Goal: Task Accomplishment & Management: Manage account settings

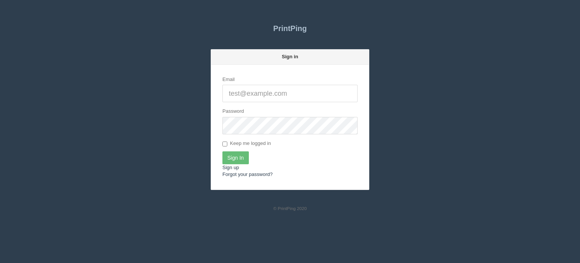
type input "[EMAIL_ADDRESS][DOMAIN_NAME]"
click at [242, 157] on input "Sign In" at bounding box center [235, 157] width 26 height 13
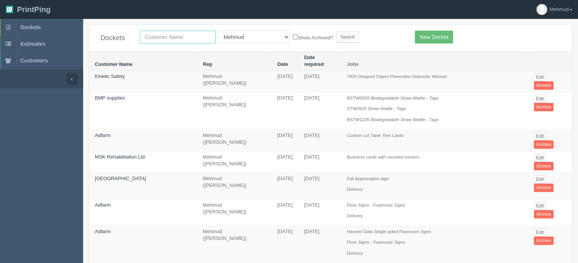
click at [157, 36] on input "text" at bounding box center [178, 37] width 76 height 13
type input "corteva"
click at [336, 37] on input "Search" at bounding box center [347, 36] width 23 height 11
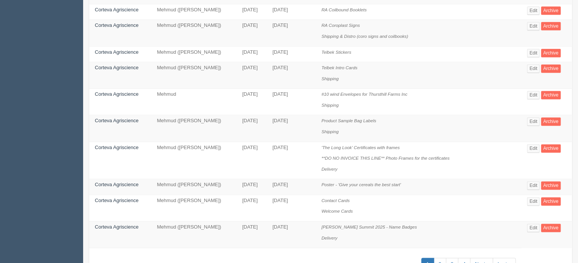
scroll to position [519, 0]
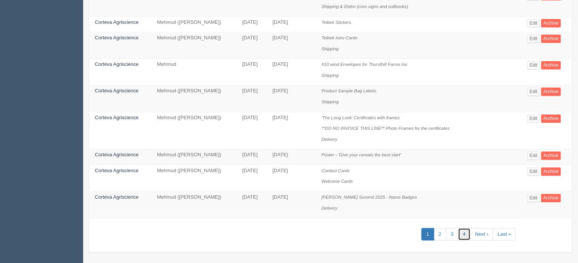
click at [464, 228] on link "4" at bounding box center [464, 233] width 12 height 12
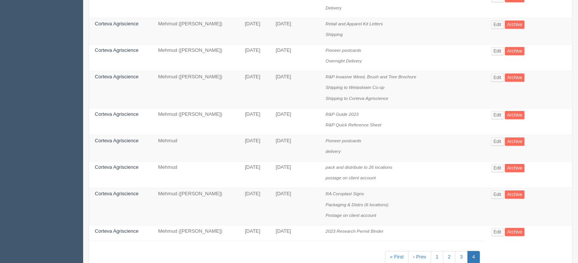
scroll to position [239, 0]
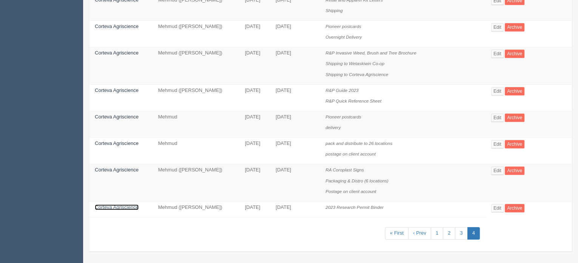
click at [117, 204] on link "Corteva Agriscience" at bounding box center [117, 207] width 44 height 6
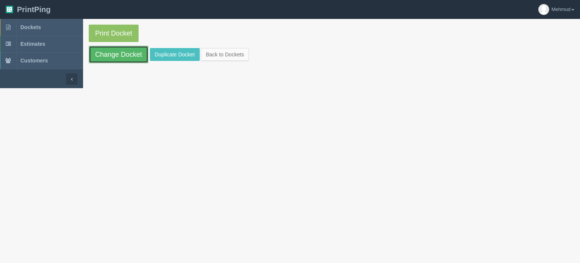
click at [113, 57] on link "Change Docket" at bounding box center [119, 54] width 60 height 17
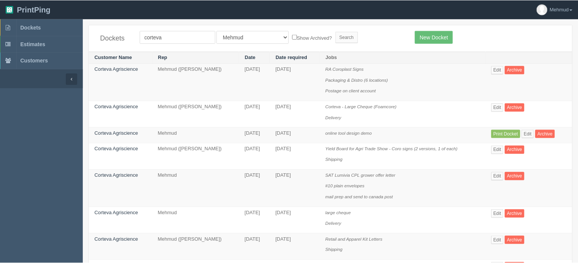
scroll to position [239, 0]
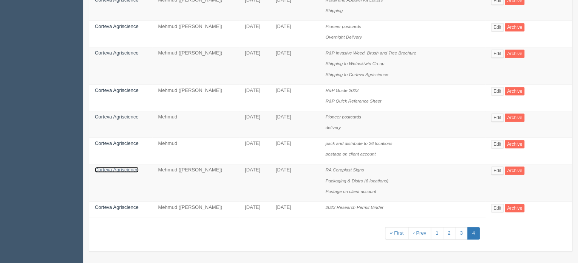
click at [129, 168] on link "Corteva Agriscience" at bounding box center [117, 170] width 44 height 6
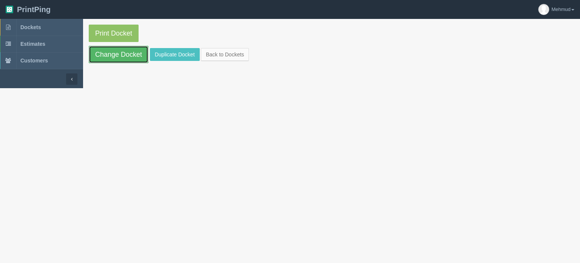
drag, startPoint x: 119, startPoint y: 59, endPoint x: 123, endPoint y: 60, distance: 4.1
click at [119, 59] on link "Change Docket" at bounding box center [119, 54] width 60 height 17
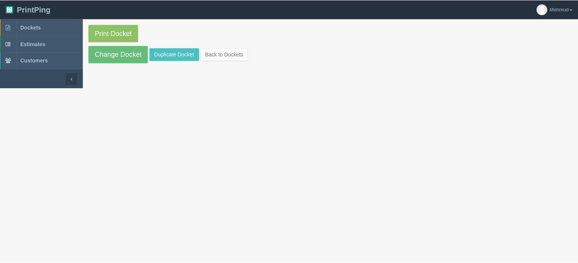
scroll to position [239, 0]
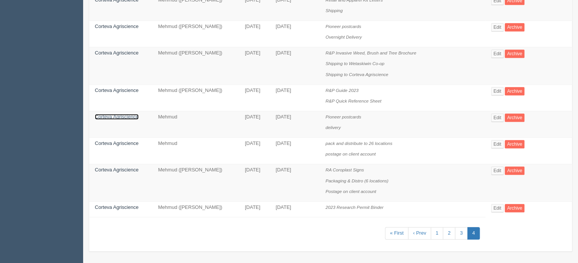
click at [131, 116] on link "Corteva Agriscience" at bounding box center [117, 117] width 44 height 6
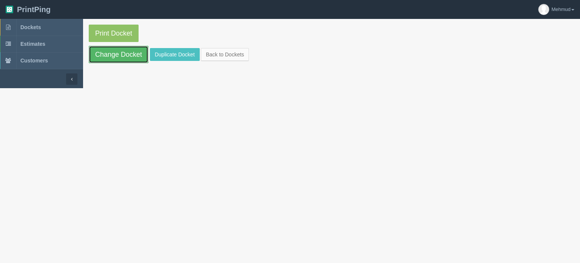
click at [130, 55] on link "Change Docket" at bounding box center [119, 54] width 60 height 17
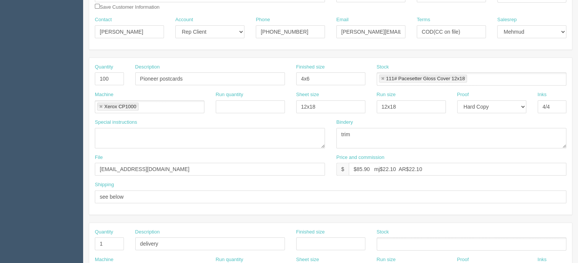
scroll to position [113, 0]
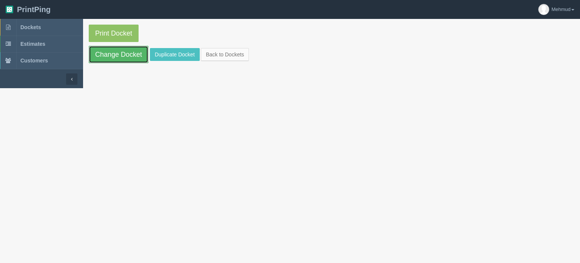
click at [124, 62] on link "Change Docket" at bounding box center [119, 54] width 60 height 17
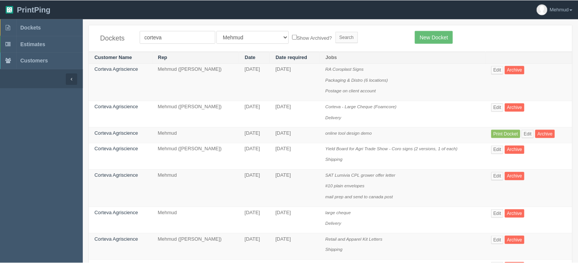
scroll to position [239, 0]
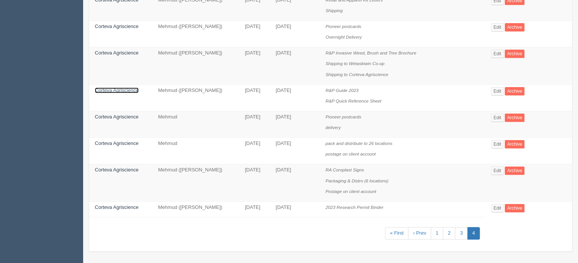
click at [107, 89] on link "Corteva Agriscience" at bounding box center [117, 90] width 44 height 6
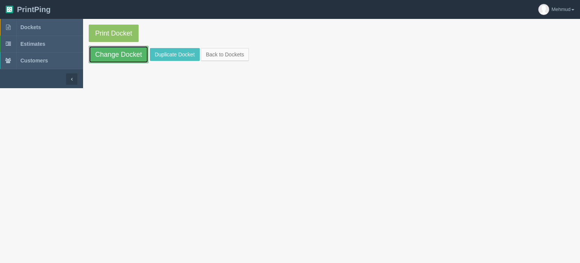
click at [109, 57] on link "Change Docket" at bounding box center [119, 54] width 60 height 17
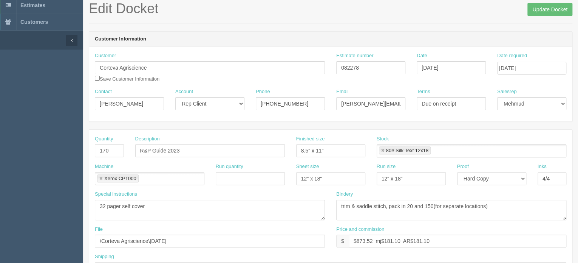
scroll to position [38, 0]
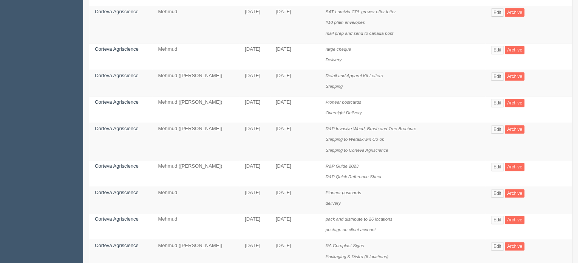
scroll to position [126, 0]
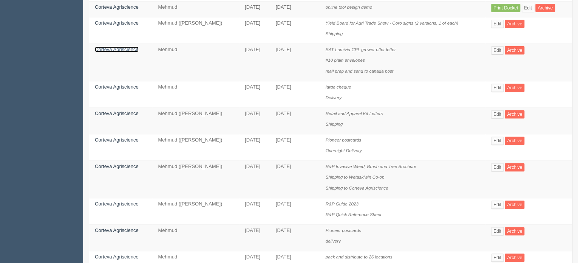
click at [128, 49] on link "Corteva Agriscience" at bounding box center [117, 49] width 44 height 6
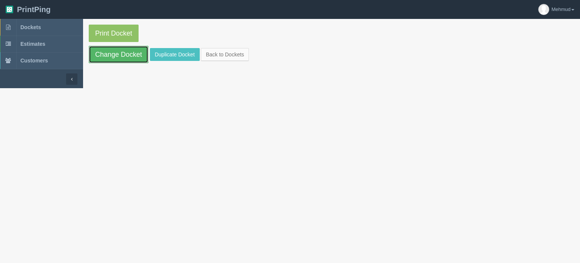
click at [121, 54] on link "Change Docket" at bounding box center [119, 54] width 60 height 17
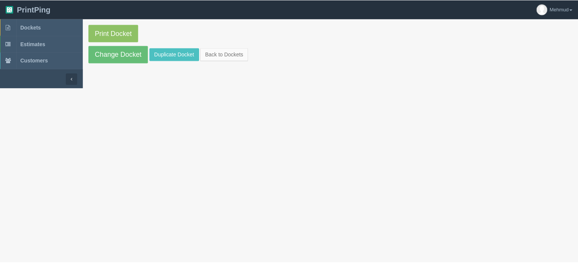
scroll to position [126, 0]
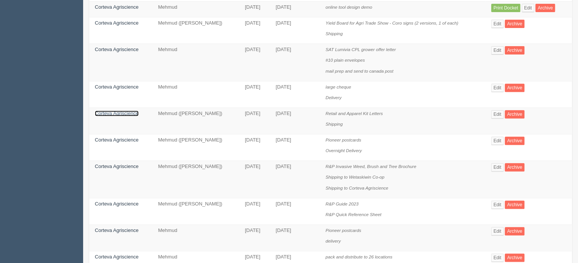
click at [104, 113] on link "Corteva Agriscience" at bounding box center [117, 113] width 44 height 6
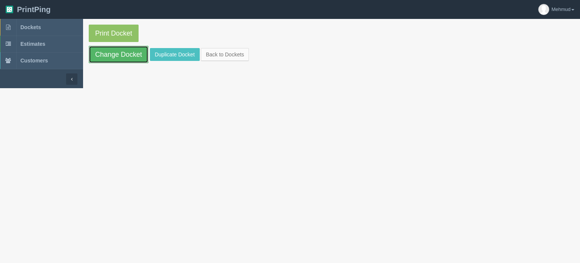
click at [128, 56] on link "Change Docket" at bounding box center [119, 54] width 60 height 17
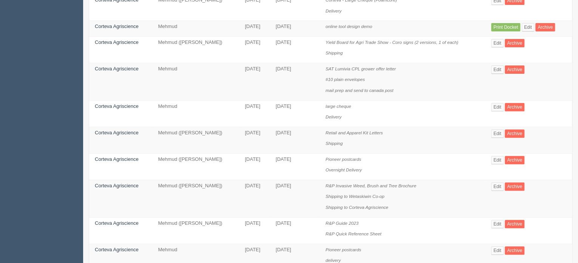
scroll to position [88, 0]
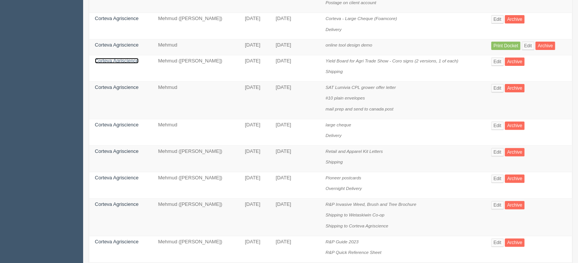
click at [123, 59] on link "Corteva Agriscience" at bounding box center [117, 61] width 44 height 6
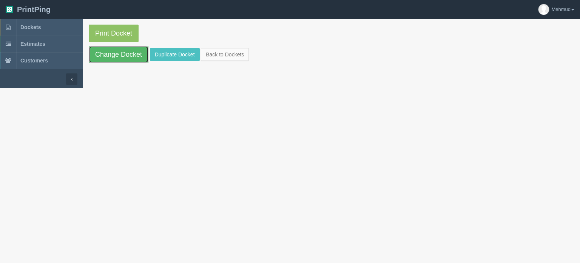
click at [115, 53] on link "Change Docket" at bounding box center [119, 54] width 60 height 17
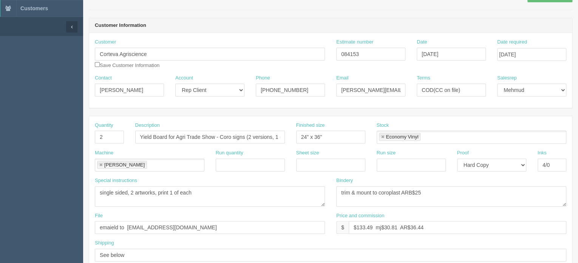
scroll to position [76, 0]
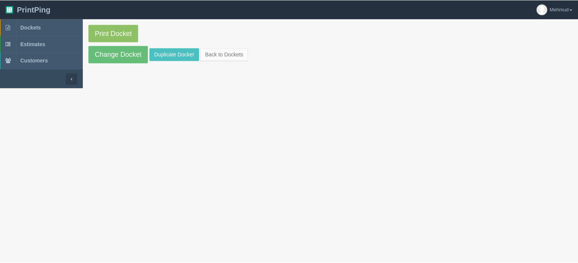
scroll to position [88, 0]
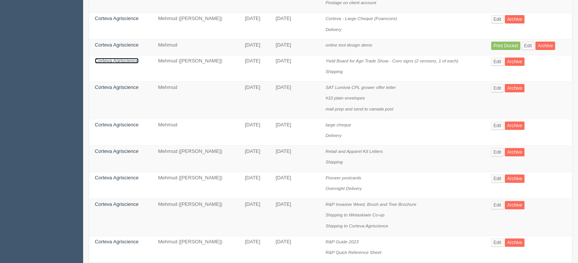
click at [118, 62] on link "Corteva Agriscience" at bounding box center [117, 61] width 44 height 6
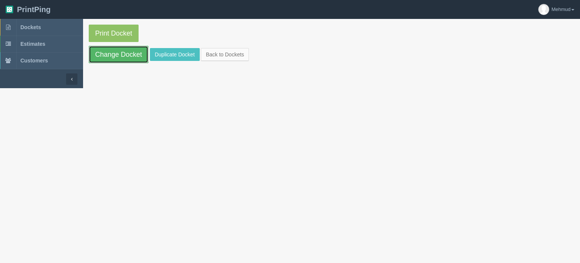
click at [117, 56] on link "Change Docket" at bounding box center [119, 54] width 60 height 17
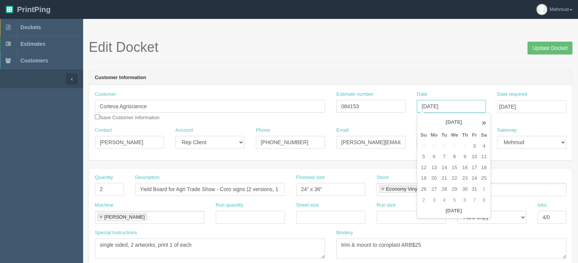
click at [441, 102] on input "[DATE]" at bounding box center [451, 106] width 69 height 13
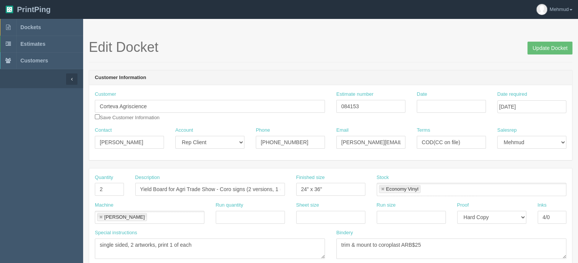
click at [437, 84] on header "Customer Information" at bounding box center [330, 77] width 483 height 15
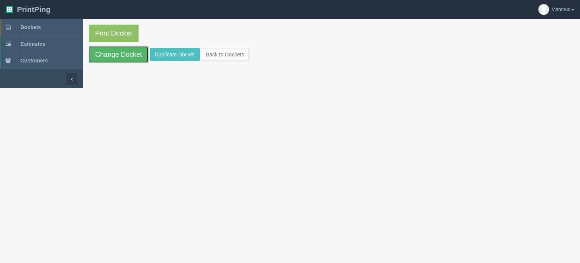
click at [130, 57] on link "Change Docket" at bounding box center [119, 54] width 60 height 17
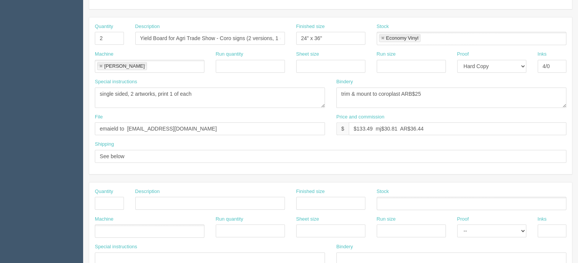
scroll to position [151, 0]
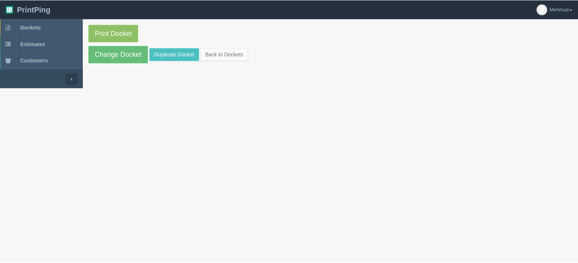
scroll to position [88, 0]
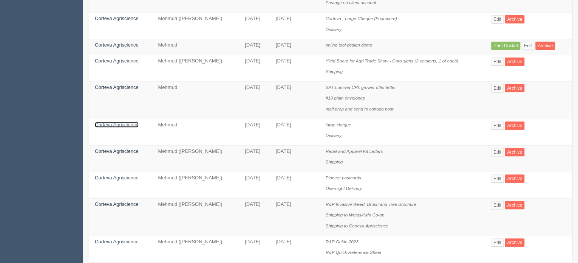
click at [119, 123] on link "Corteva Agriscience" at bounding box center [117, 125] width 44 height 6
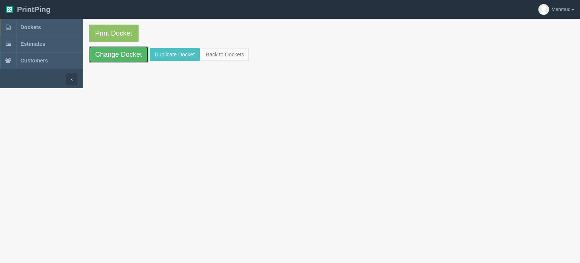
click at [119, 56] on link "Change Docket" at bounding box center [119, 54] width 60 height 17
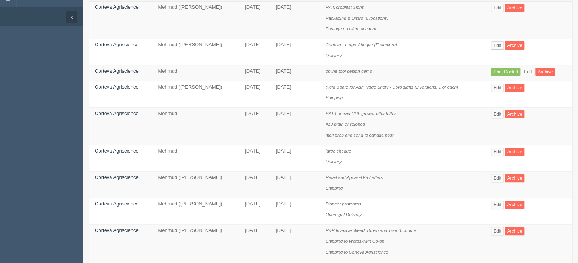
scroll to position [50, 0]
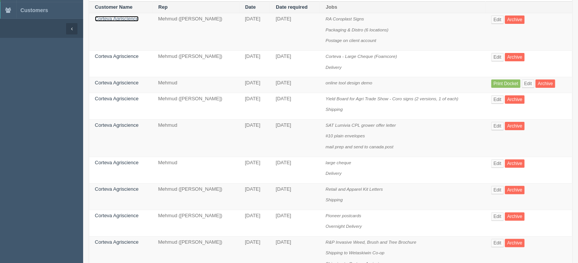
click at [126, 19] on link "Corteva Agriscience" at bounding box center [117, 19] width 44 height 6
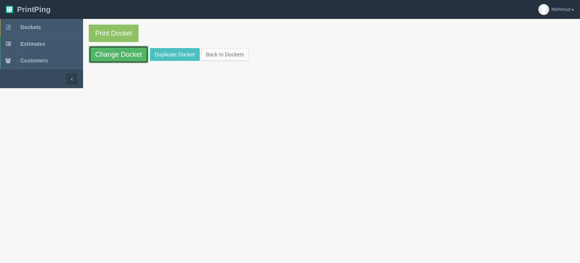
click at [123, 54] on link "Change Docket" at bounding box center [119, 54] width 60 height 17
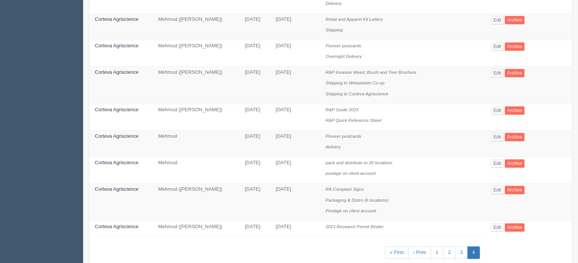
scroll to position [239, 0]
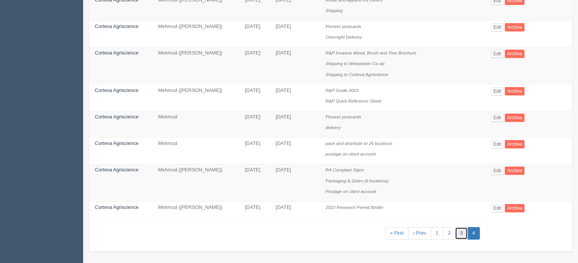
click at [462, 232] on link "3" at bounding box center [461, 233] width 12 height 12
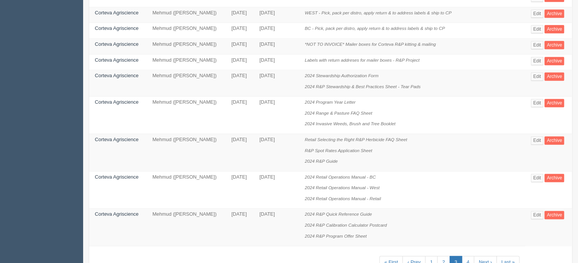
scroll to position [519, 0]
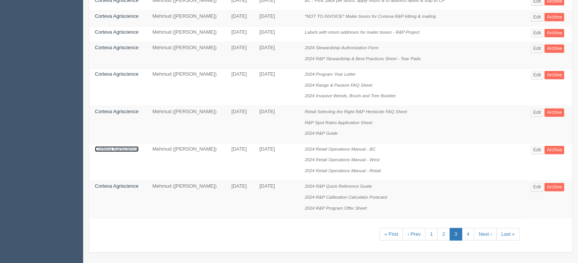
click at [124, 146] on link "Corteva Agriscience" at bounding box center [117, 149] width 44 height 6
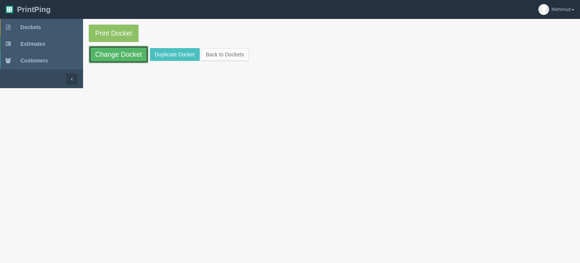
click at [117, 57] on link "Change Docket" at bounding box center [119, 54] width 60 height 17
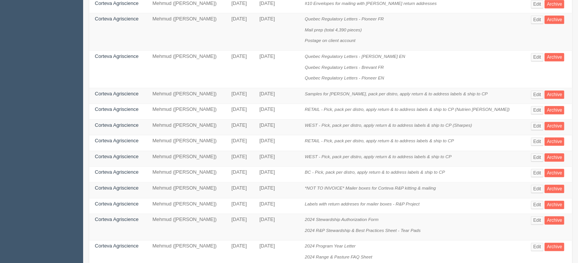
scroll to position [330, 0]
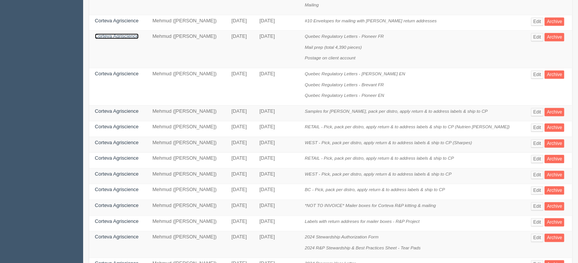
click at [107, 35] on link "Corteva Agriscience" at bounding box center [117, 36] width 44 height 6
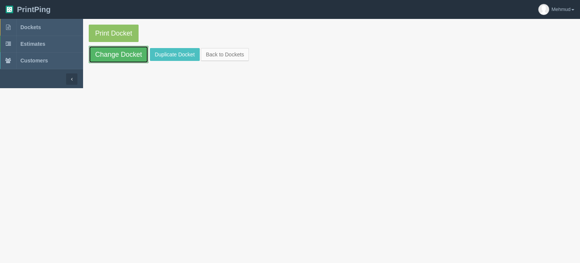
click at [111, 53] on link "Change Docket" at bounding box center [119, 54] width 60 height 17
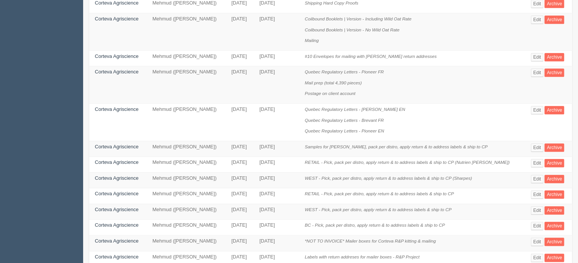
scroll to position [255, 0]
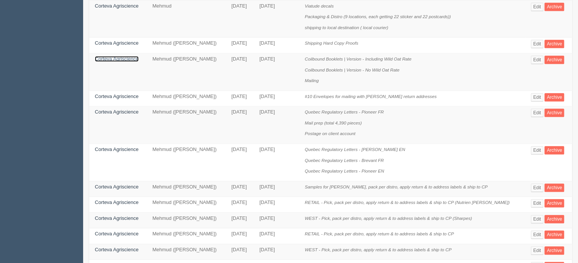
click at [122, 56] on link "Corteva Agriscience" at bounding box center [117, 59] width 44 height 6
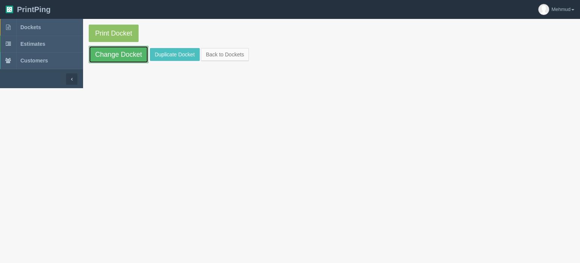
click at [123, 56] on link "Change Docket" at bounding box center [119, 54] width 60 height 17
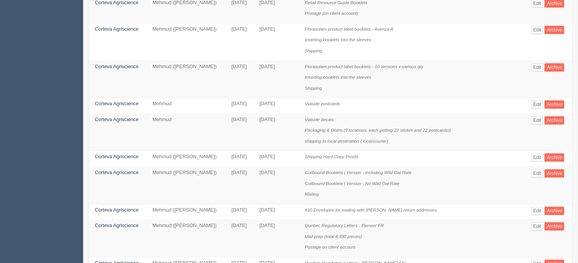
scroll to position [104, 0]
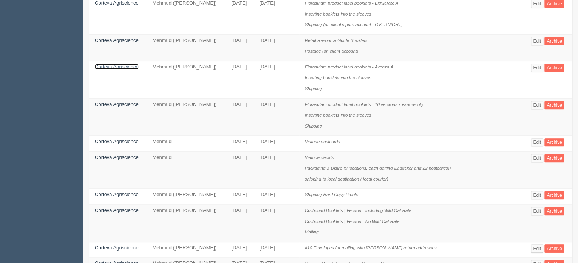
click at [128, 64] on link "Corteva Agriscience" at bounding box center [117, 67] width 44 height 6
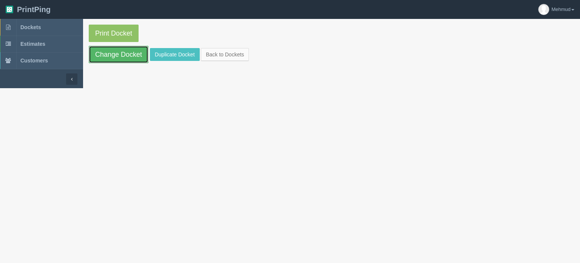
click at [125, 53] on link "Change Docket" at bounding box center [119, 54] width 60 height 17
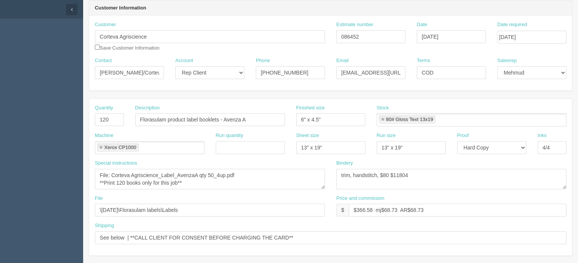
scroll to position [76, 0]
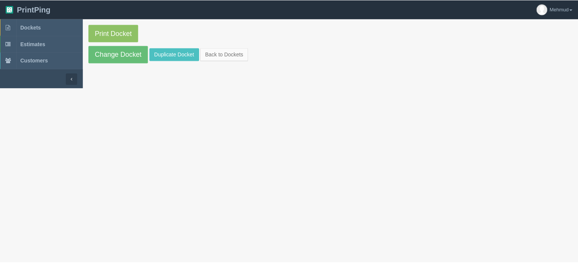
scroll to position [104, 0]
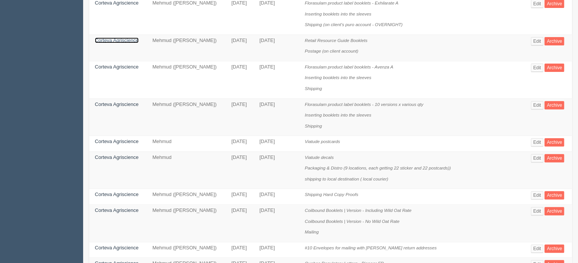
click at [95, 39] on link "Corteva Agriscience" at bounding box center [117, 40] width 44 height 6
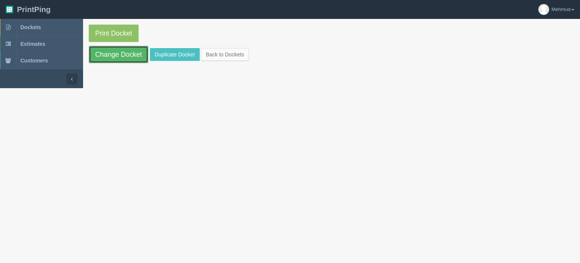
click at [103, 50] on link "Change Docket" at bounding box center [119, 54] width 60 height 17
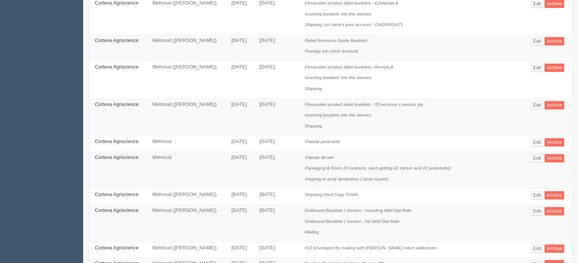
scroll to position [66, 0]
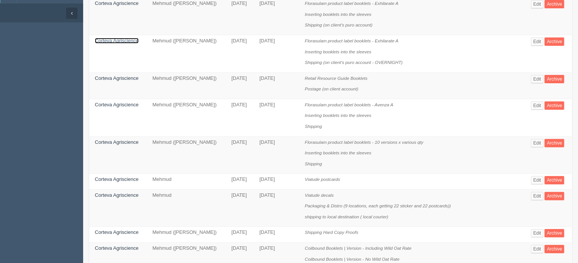
click at [125, 39] on link "Corteva Agriscience" at bounding box center [117, 41] width 44 height 6
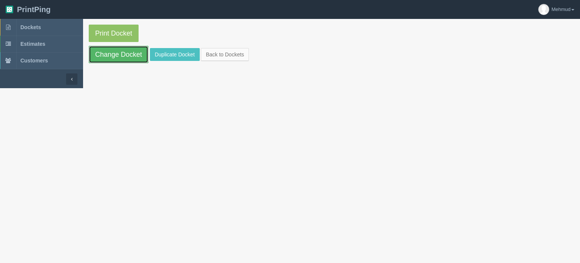
click at [121, 55] on link "Change Docket" at bounding box center [119, 54] width 60 height 17
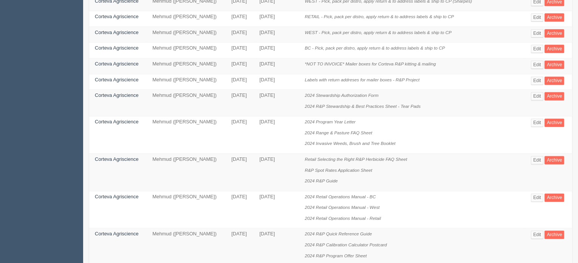
scroll to position [519, 0]
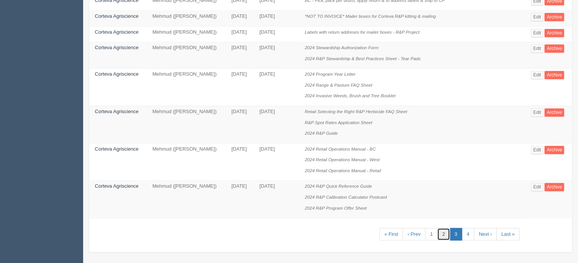
click at [443, 232] on link "2" at bounding box center [443, 233] width 12 height 12
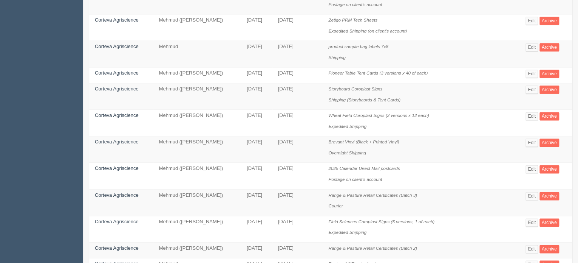
scroll to position [529, 0]
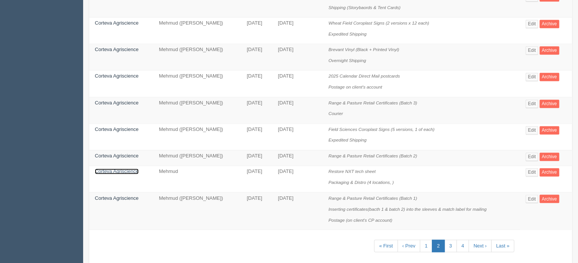
click at [121, 168] on link "Corteva Agriscience" at bounding box center [117, 171] width 44 height 6
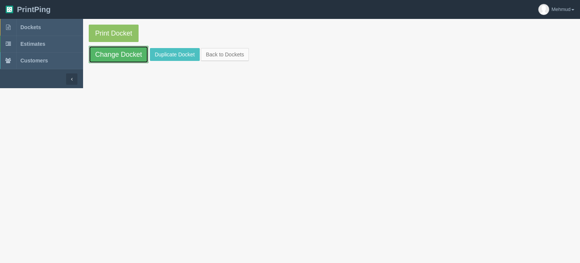
click at [117, 62] on link "Change Docket" at bounding box center [119, 54] width 60 height 17
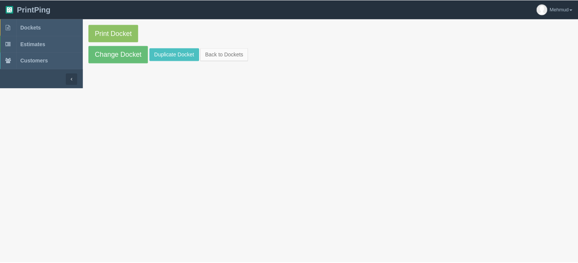
scroll to position [529, 0]
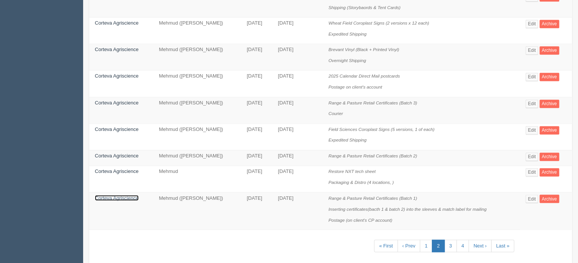
click at [128, 195] on link "Corteva Agriscience" at bounding box center [117, 198] width 44 height 6
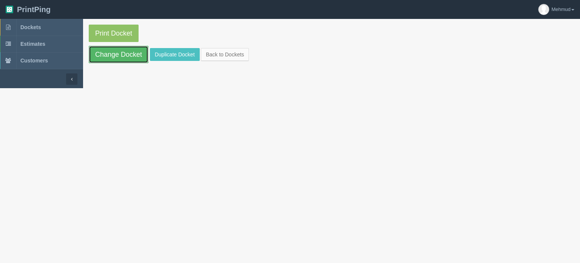
click at [118, 58] on link "Change Docket" at bounding box center [119, 54] width 60 height 17
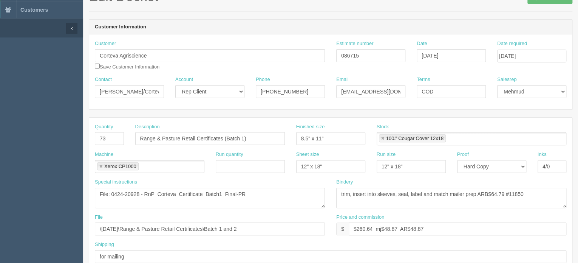
scroll to position [38, 0]
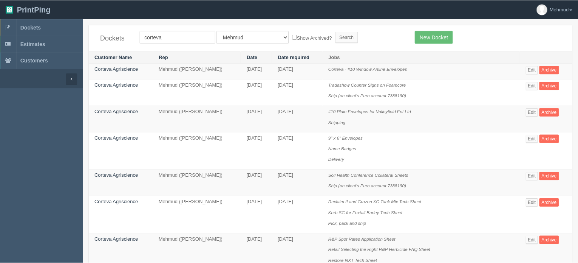
scroll to position [529, 0]
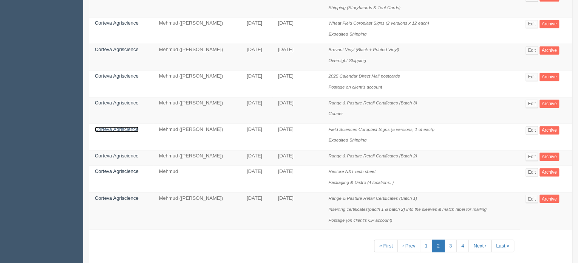
click at [116, 127] on link "Corteva Agriscience" at bounding box center [117, 129] width 44 height 6
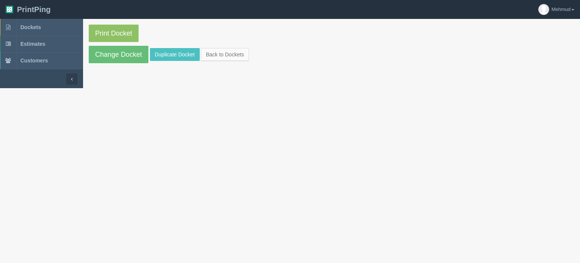
click at [118, 63] on section "Print Docket Change Docket Duplicate Docket Back to Dockets" at bounding box center [331, 44] width 497 height 50
click at [119, 59] on link "Change Docket" at bounding box center [119, 54] width 60 height 17
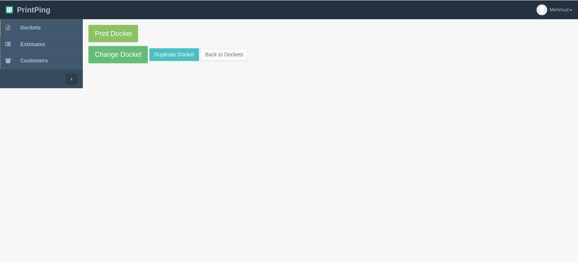
scroll to position [529, 0]
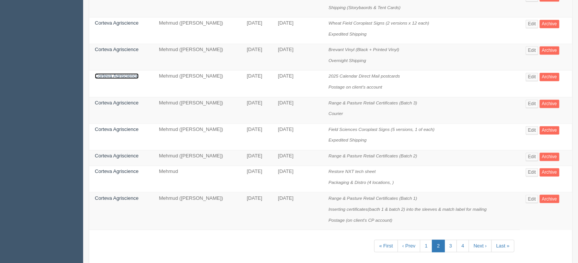
click at [129, 73] on link "Corteva Agriscience" at bounding box center [117, 76] width 44 height 6
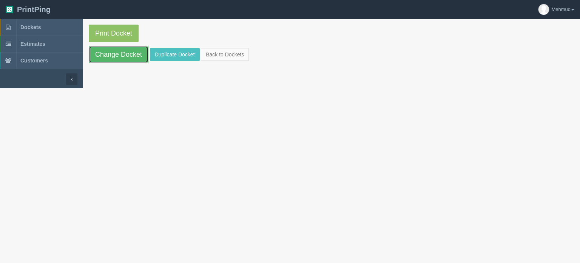
click at [125, 50] on link "Change Docket" at bounding box center [119, 54] width 60 height 17
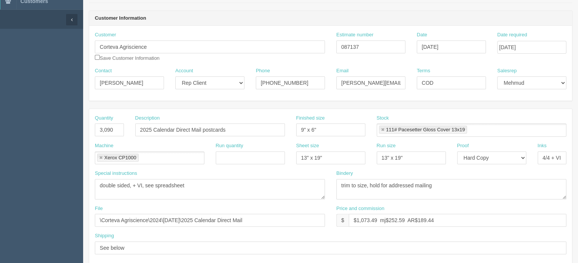
scroll to position [76, 0]
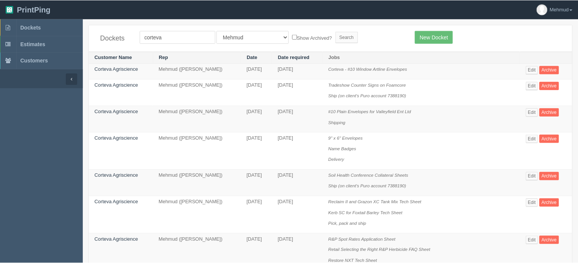
scroll to position [529, 0]
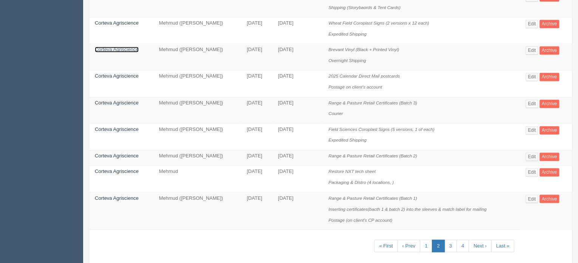
click at [131, 49] on link "Corteva Agriscience" at bounding box center [117, 49] width 44 height 6
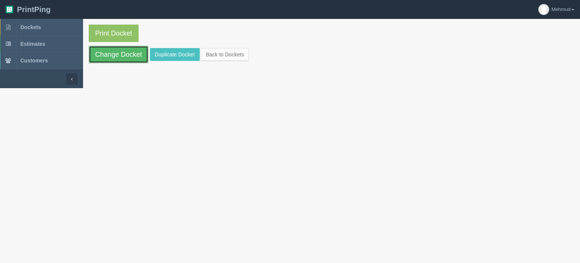
click at [128, 50] on link "Change Docket" at bounding box center [119, 54] width 60 height 17
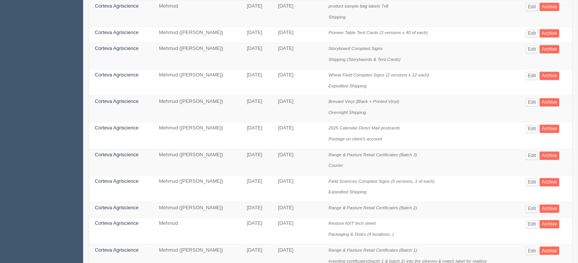
scroll to position [453, 0]
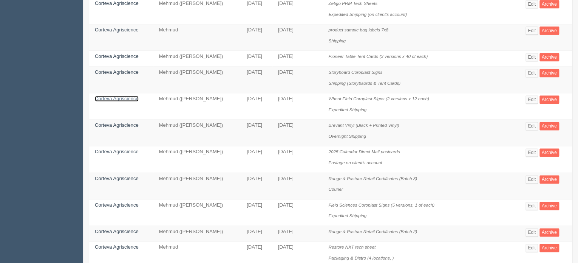
click at [130, 97] on link "Corteva Agriscience" at bounding box center [117, 99] width 44 height 6
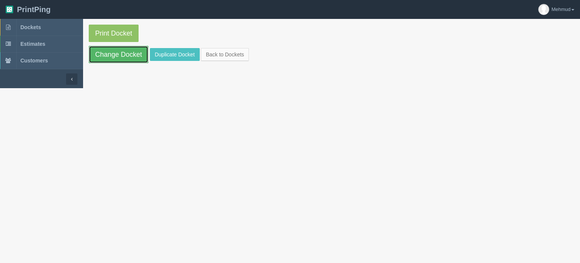
click at [108, 54] on link "Change Docket" at bounding box center [119, 54] width 60 height 17
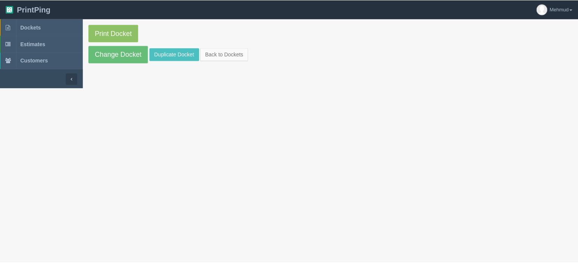
scroll to position [453, 0]
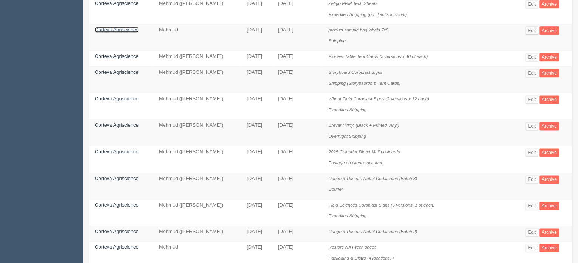
click at [117, 30] on link "Corteva Agriscience" at bounding box center [117, 30] width 44 height 6
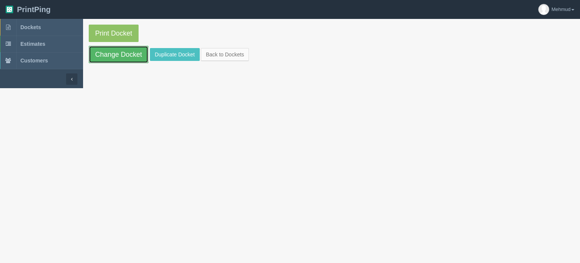
click at [114, 56] on link "Change Docket" at bounding box center [119, 54] width 60 height 17
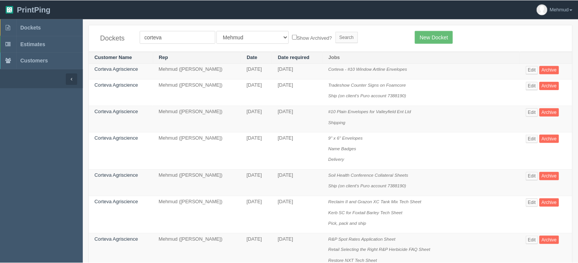
scroll to position [453, 0]
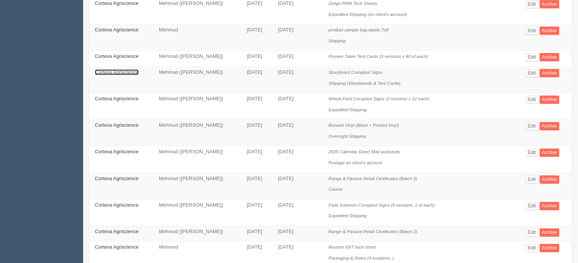
click at [117, 73] on link "Corteva Agriscience" at bounding box center [117, 72] width 44 height 6
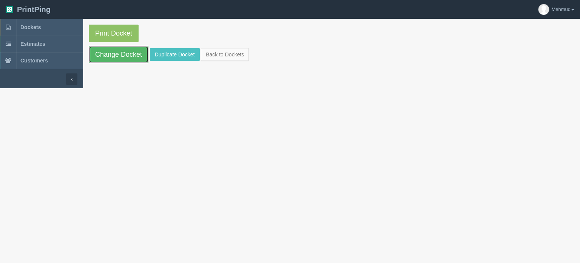
click at [116, 61] on link "Change Docket" at bounding box center [119, 54] width 60 height 17
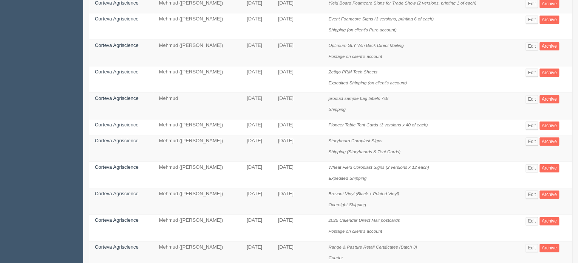
scroll to position [378, 0]
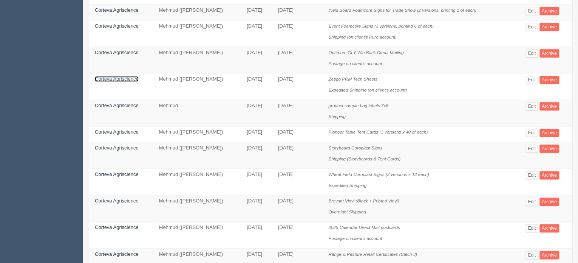
click at [122, 77] on link "Corteva Agriscience" at bounding box center [117, 79] width 44 height 6
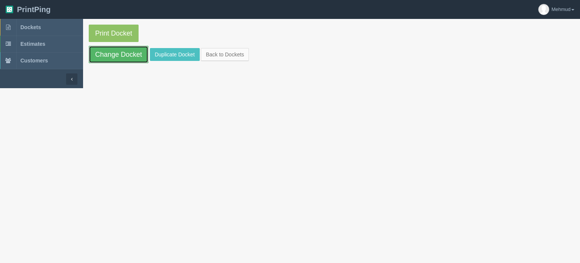
click at [114, 62] on link "Change Docket" at bounding box center [119, 54] width 60 height 17
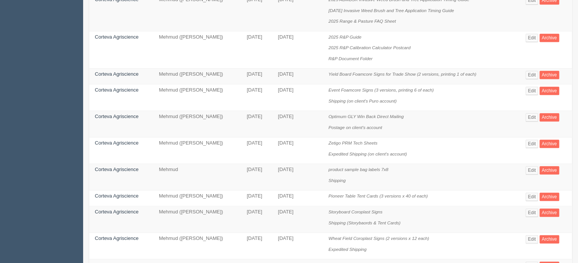
scroll to position [302, 0]
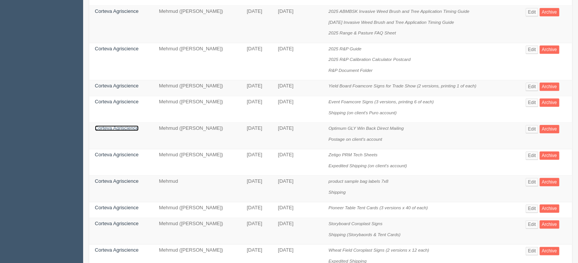
click at [119, 125] on link "Corteva Agriscience" at bounding box center [117, 128] width 44 height 6
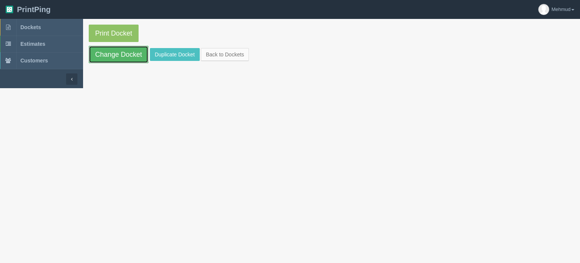
click at [119, 58] on link "Change Docket" at bounding box center [119, 54] width 60 height 17
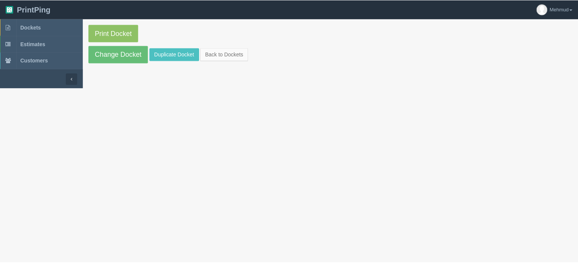
scroll to position [302, 0]
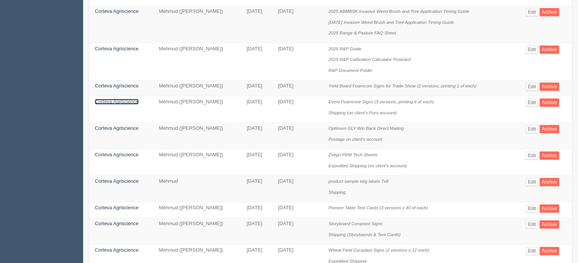
click at [127, 100] on link "Corteva Agriscience" at bounding box center [117, 102] width 44 height 6
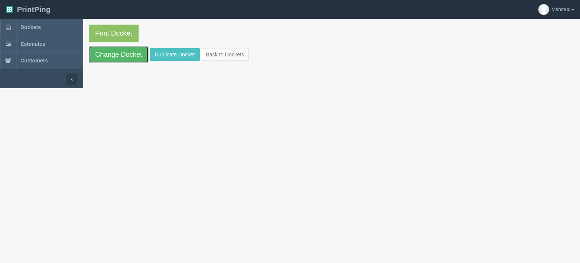
click at [127, 55] on link "Change Docket" at bounding box center [119, 54] width 60 height 17
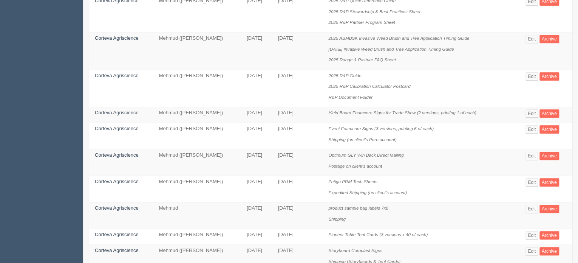
scroll to position [264, 0]
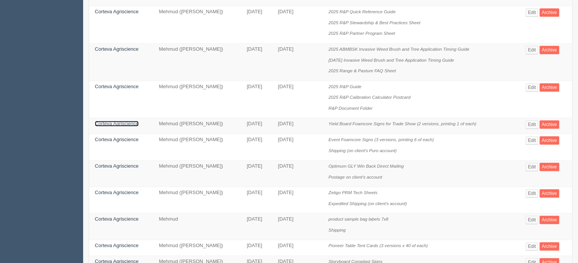
click at [130, 121] on link "Corteva Agriscience" at bounding box center [117, 124] width 44 height 6
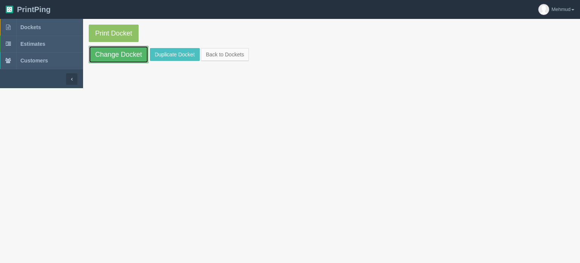
click at [117, 55] on link "Change Docket" at bounding box center [119, 54] width 60 height 17
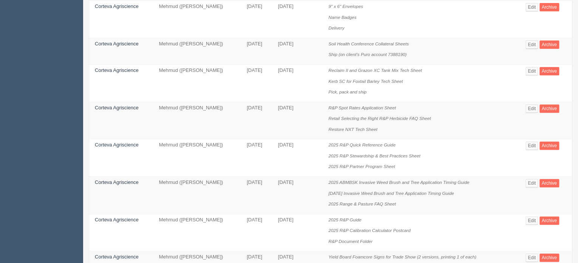
scroll to position [113, 0]
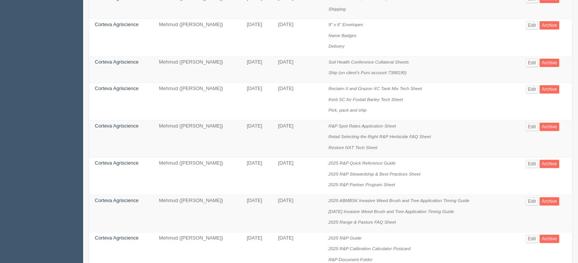
click at [111, 58] on td "Corteva Agriscience" at bounding box center [121, 69] width 64 height 26
click at [111, 61] on link "Corteva Agriscience" at bounding box center [117, 62] width 44 height 6
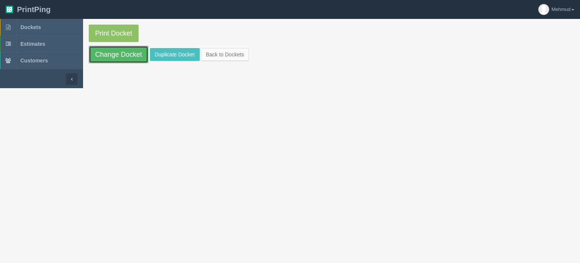
click at [113, 55] on link "Change Docket" at bounding box center [119, 54] width 60 height 17
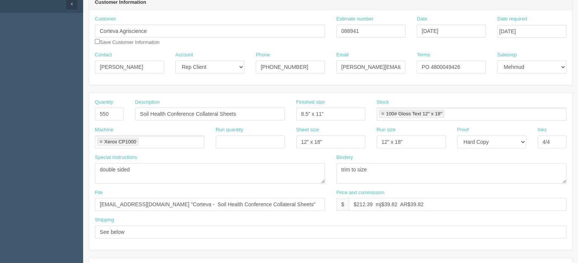
scroll to position [76, 0]
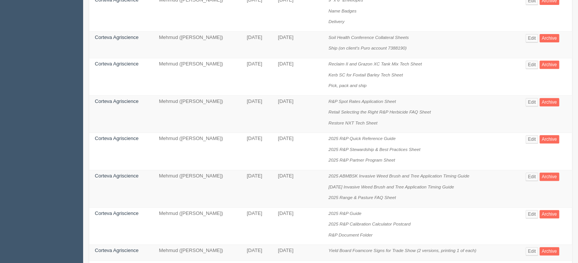
scroll to position [151, 0]
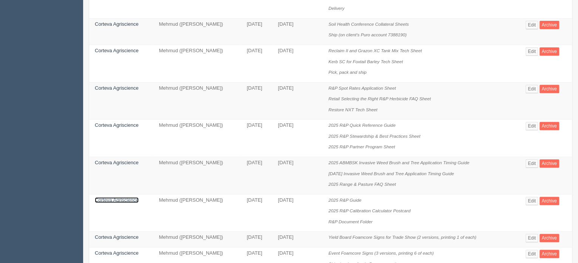
click at [103, 199] on link "Corteva Agriscience" at bounding box center [117, 200] width 44 height 6
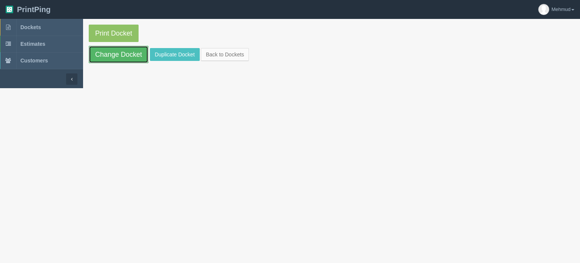
click at [110, 56] on link "Change Docket" at bounding box center [119, 54] width 60 height 17
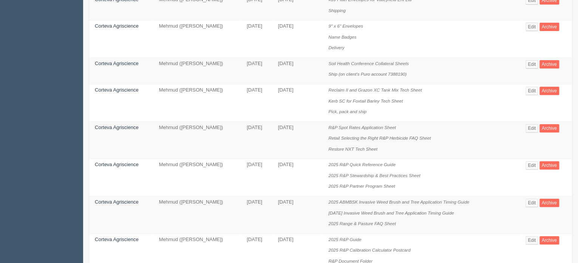
scroll to position [38, 0]
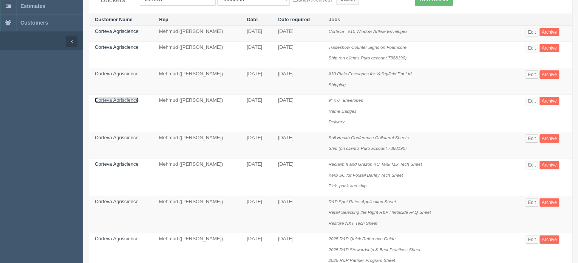
click at [131, 99] on link "Corteva Agriscience" at bounding box center [117, 100] width 44 height 6
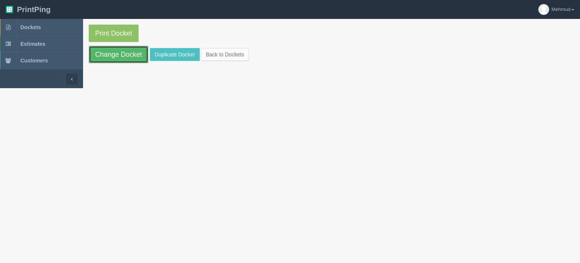
click at [119, 59] on link "Change Docket" at bounding box center [119, 54] width 60 height 17
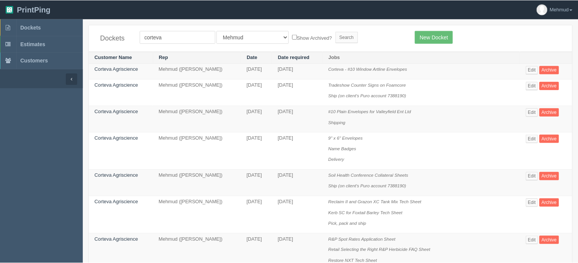
scroll to position [38, 0]
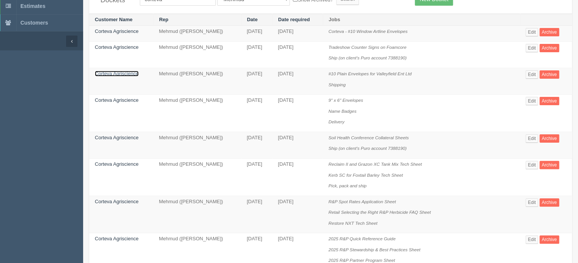
click at [126, 72] on link "Corteva Agriscience" at bounding box center [117, 74] width 44 height 6
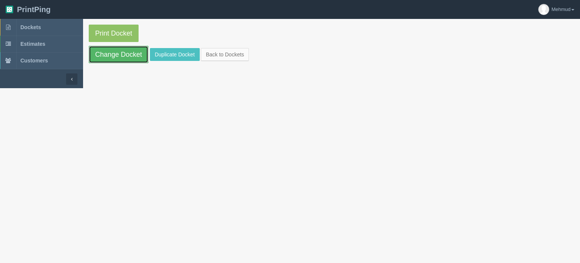
click at [123, 59] on link "Change Docket" at bounding box center [119, 54] width 60 height 17
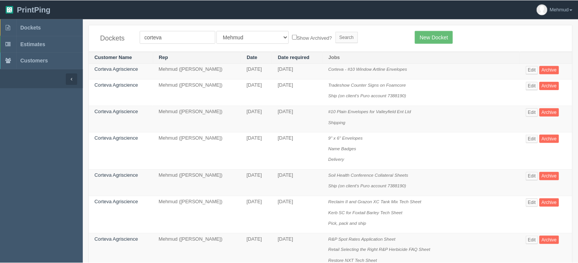
scroll to position [38, 0]
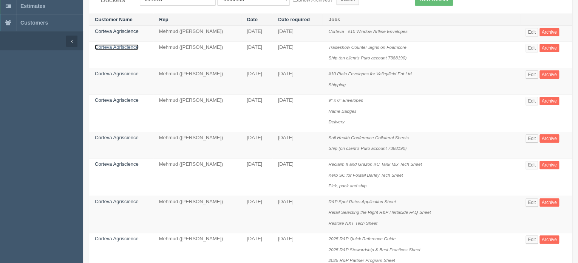
click at [124, 45] on link "Corteva Agriscience" at bounding box center [117, 47] width 44 height 6
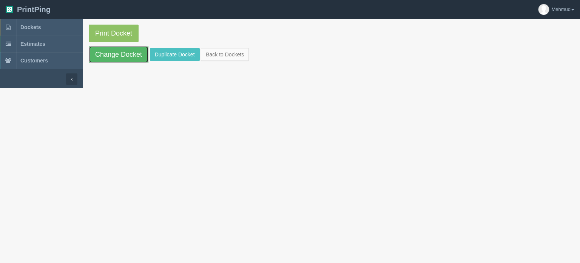
click at [127, 53] on link "Change Docket" at bounding box center [119, 54] width 60 height 17
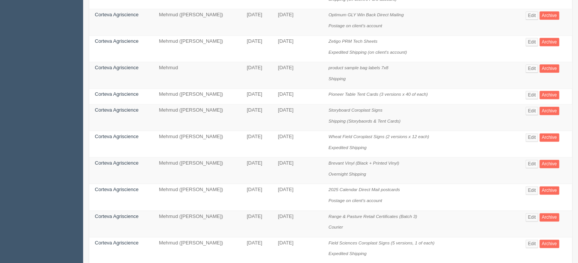
scroll to position [541, 0]
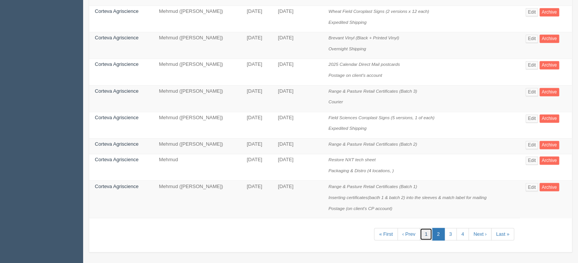
drag, startPoint x: 428, startPoint y: 233, endPoint x: 424, endPoint y: 226, distance: 9.0
click at [428, 233] on link "1" at bounding box center [426, 233] width 12 height 12
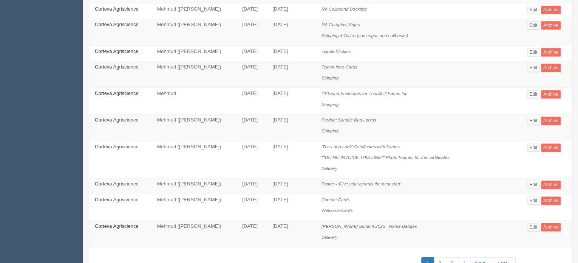
scroll to position [519, 0]
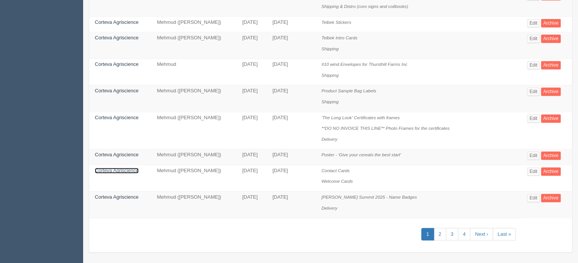
click at [119, 167] on link "Corteva Agriscience" at bounding box center [117, 170] width 44 height 6
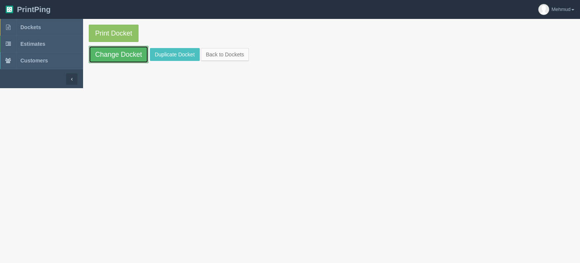
click at [119, 55] on link "Change Docket" at bounding box center [119, 54] width 60 height 17
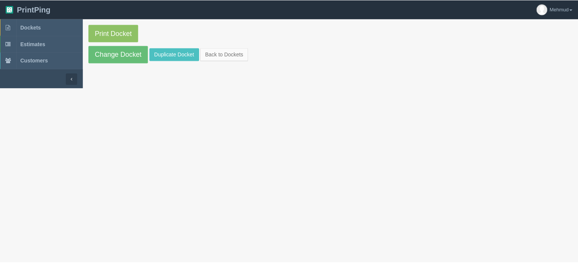
scroll to position [519, 0]
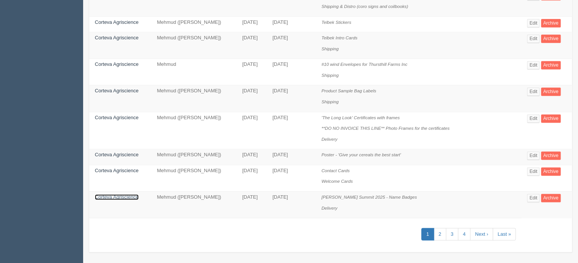
click at [114, 194] on link "Corteva Agriscience" at bounding box center [117, 197] width 44 height 6
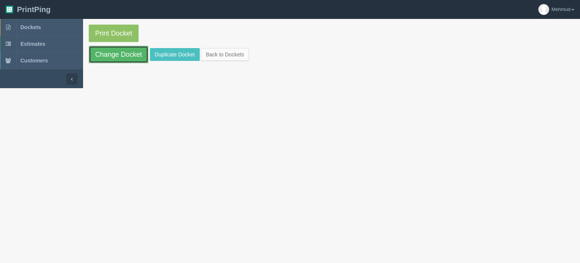
click at [109, 51] on link "Change Docket" at bounding box center [119, 54] width 60 height 17
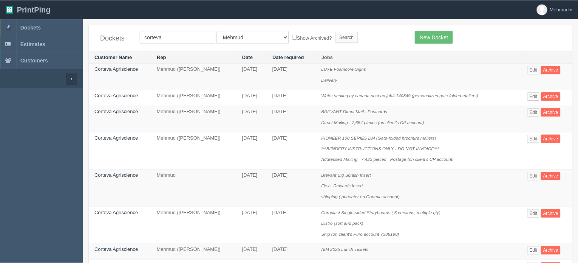
scroll to position [519, 0]
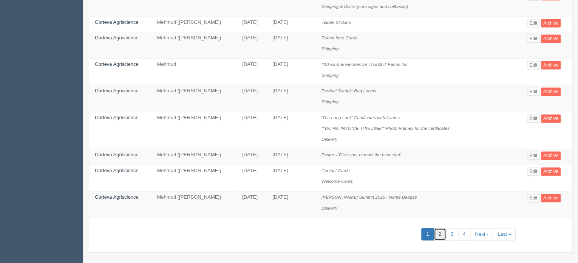
click at [440, 230] on link "2" at bounding box center [440, 233] width 12 height 12
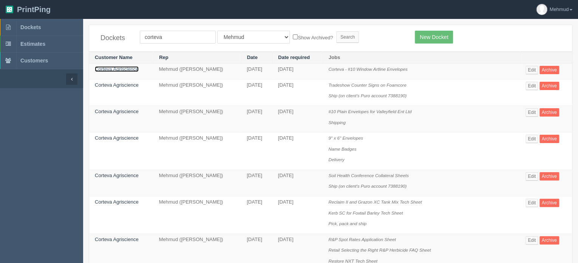
click at [127, 68] on link "Corteva Agriscience" at bounding box center [117, 69] width 44 height 6
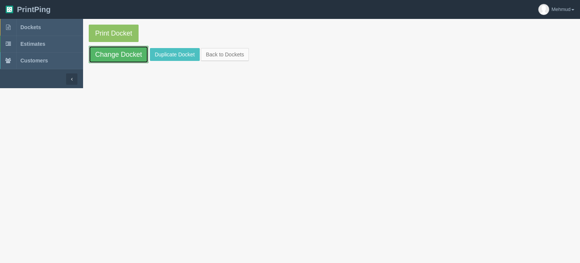
click at [118, 56] on link "Change Docket" at bounding box center [119, 54] width 60 height 17
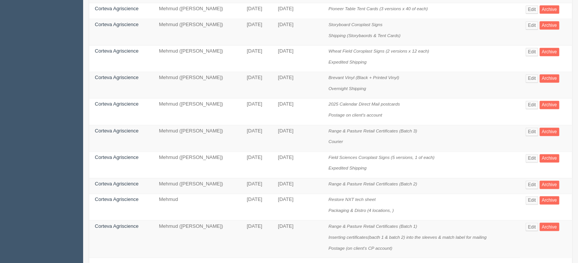
scroll to position [541, 0]
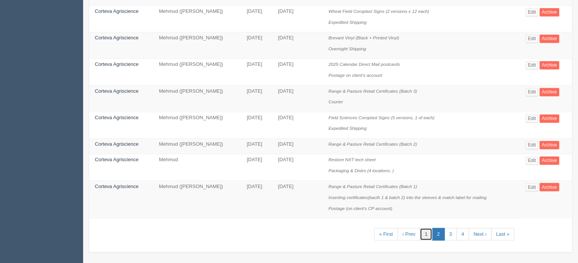
click at [431, 229] on link "1" at bounding box center [426, 233] width 12 height 12
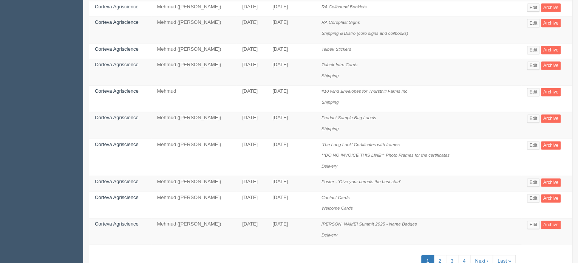
scroll to position [519, 0]
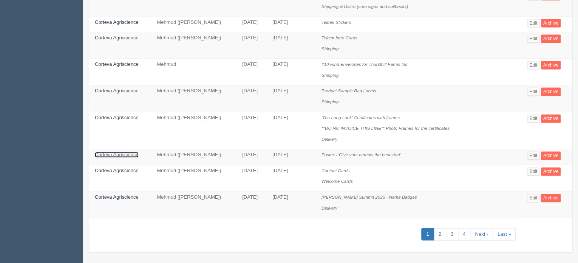
click at [130, 153] on link "Corteva Agriscience" at bounding box center [117, 154] width 44 height 6
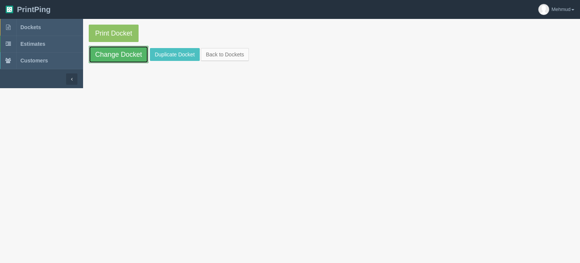
click at [115, 57] on link "Change Docket" at bounding box center [119, 54] width 60 height 17
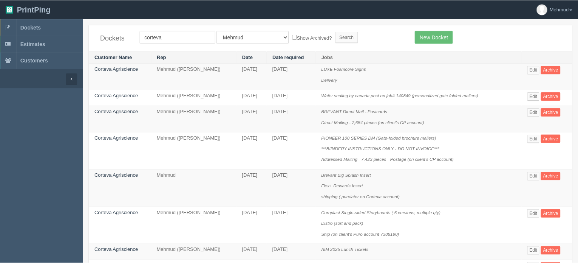
scroll to position [519, 0]
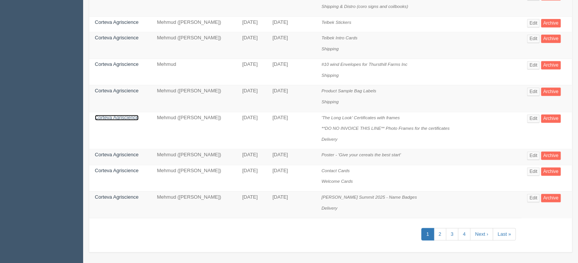
click at [130, 114] on link "Corteva Agriscience" at bounding box center [117, 117] width 44 height 6
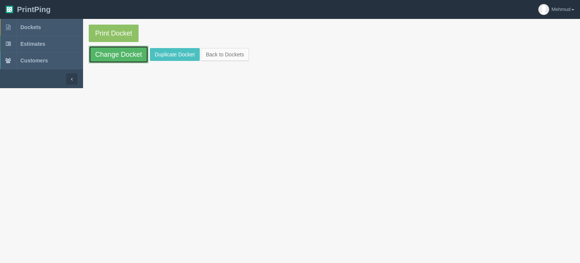
click at [123, 59] on link "Change Docket" at bounding box center [119, 54] width 60 height 17
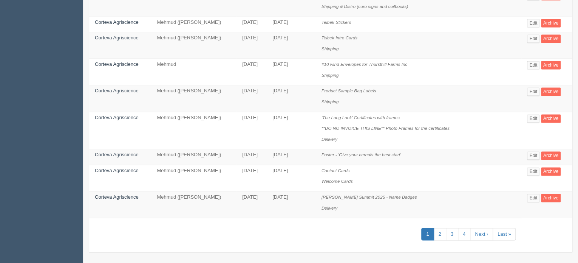
scroll to position [481, 0]
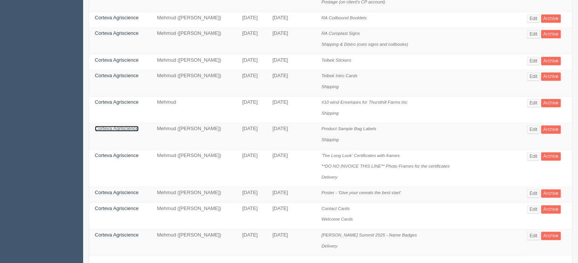
click at [125, 127] on link "Corteva Agriscience" at bounding box center [117, 128] width 44 height 6
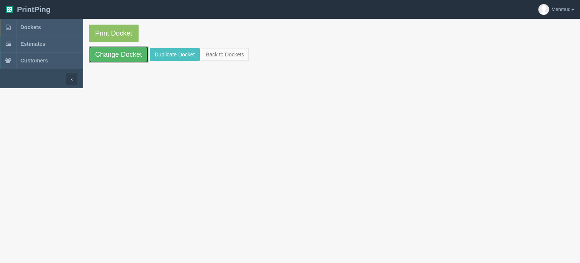
click at [122, 59] on link "Change Docket" at bounding box center [119, 54] width 60 height 17
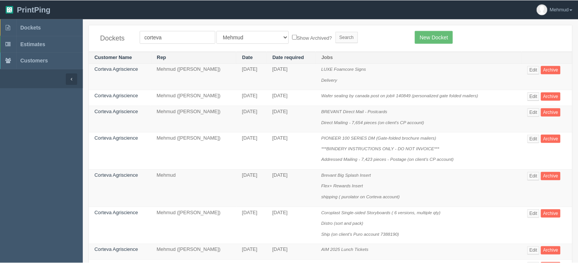
scroll to position [481, 0]
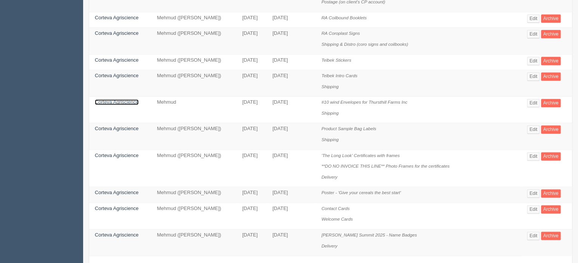
click at [122, 99] on link "Corteva Agriscience" at bounding box center [117, 102] width 44 height 6
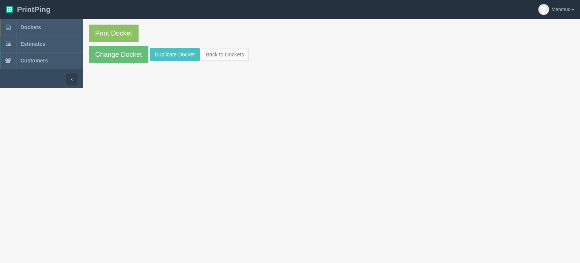
click at [116, 63] on section "Print Docket Change Docket Duplicate Docket Back to Dockets" at bounding box center [331, 44] width 497 height 50
click at [118, 57] on link "Change Docket" at bounding box center [119, 54] width 60 height 17
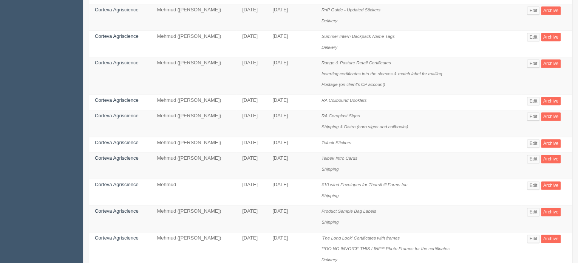
scroll to position [519, 0]
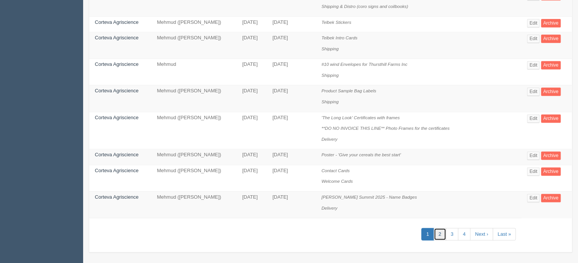
click at [444, 233] on link "2" at bounding box center [440, 233] width 12 height 12
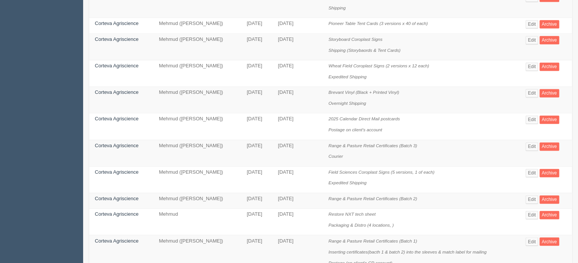
scroll to position [529, 0]
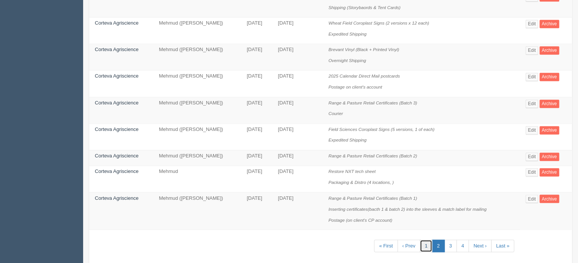
click at [428, 246] on link "1" at bounding box center [426, 245] width 12 height 12
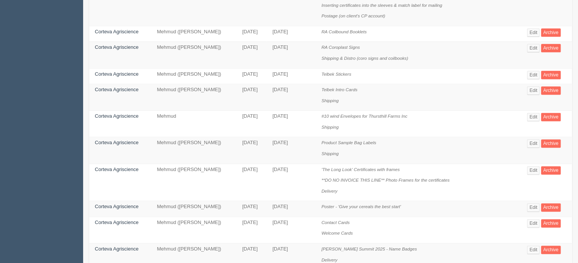
scroll to position [406, 0]
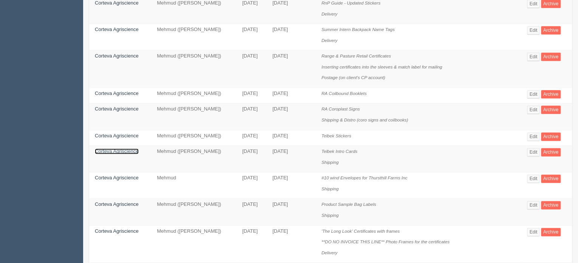
click at [115, 150] on link "Corteva Agriscience" at bounding box center [117, 151] width 44 height 6
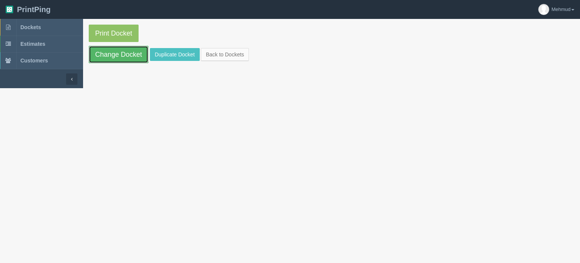
click at [109, 55] on link "Change Docket" at bounding box center [119, 54] width 60 height 17
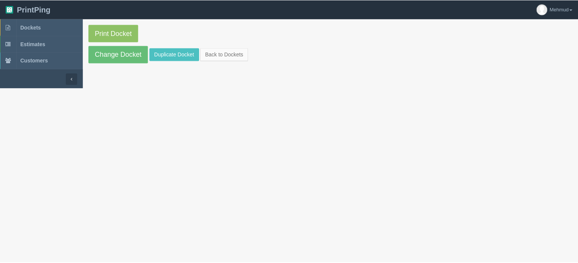
scroll to position [406, 0]
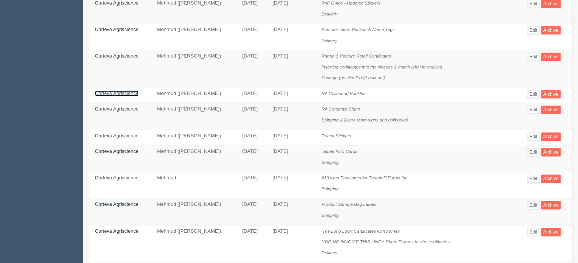
click at [114, 91] on link "Corteva Agriscience" at bounding box center [117, 93] width 44 height 6
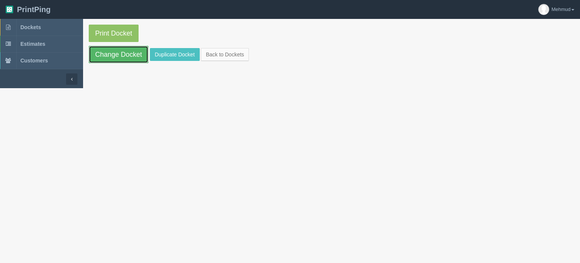
click at [108, 60] on link "Change Docket" at bounding box center [119, 54] width 60 height 17
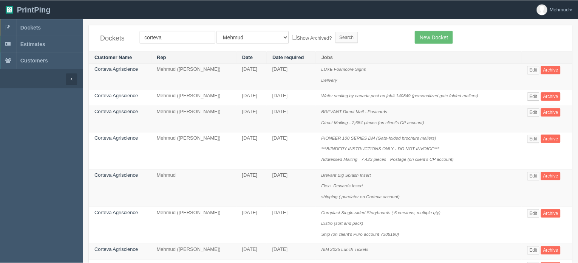
scroll to position [406, 0]
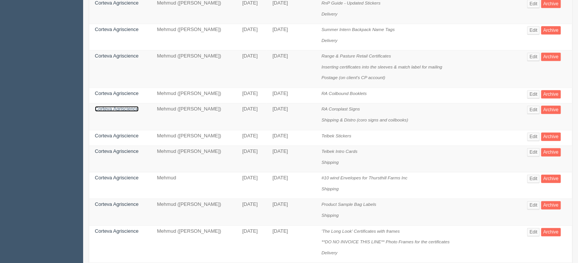
click at [136, 109] on link "Corteva Agriscience" at bounding box center [117, 109] width 44 height 6
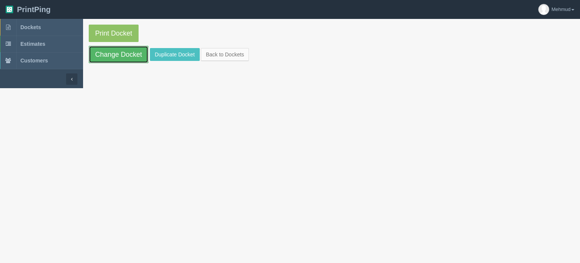
click at [116, 57] on link "Change Docket" at bounding box center [119, 54] width 60 height 17
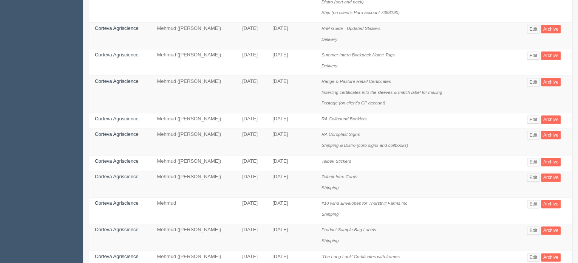
scroll to position [330, 0]
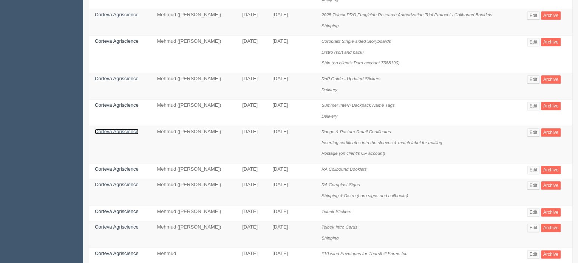
click at [121, 131] on link "Corteva Agriscience" at bounding box center [117, 131] width 44 height 6
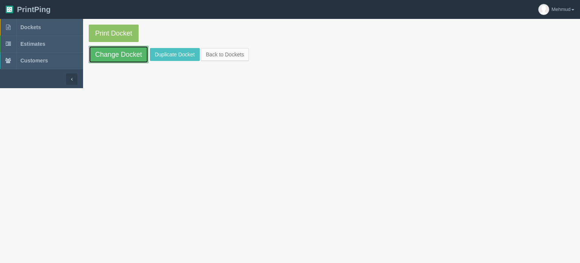
click at [116, 57] on link "Change Docket" at bounding box center [119, 54] width 60 height 17
